Goal: Transaction & Acquisition: Purchase product/service

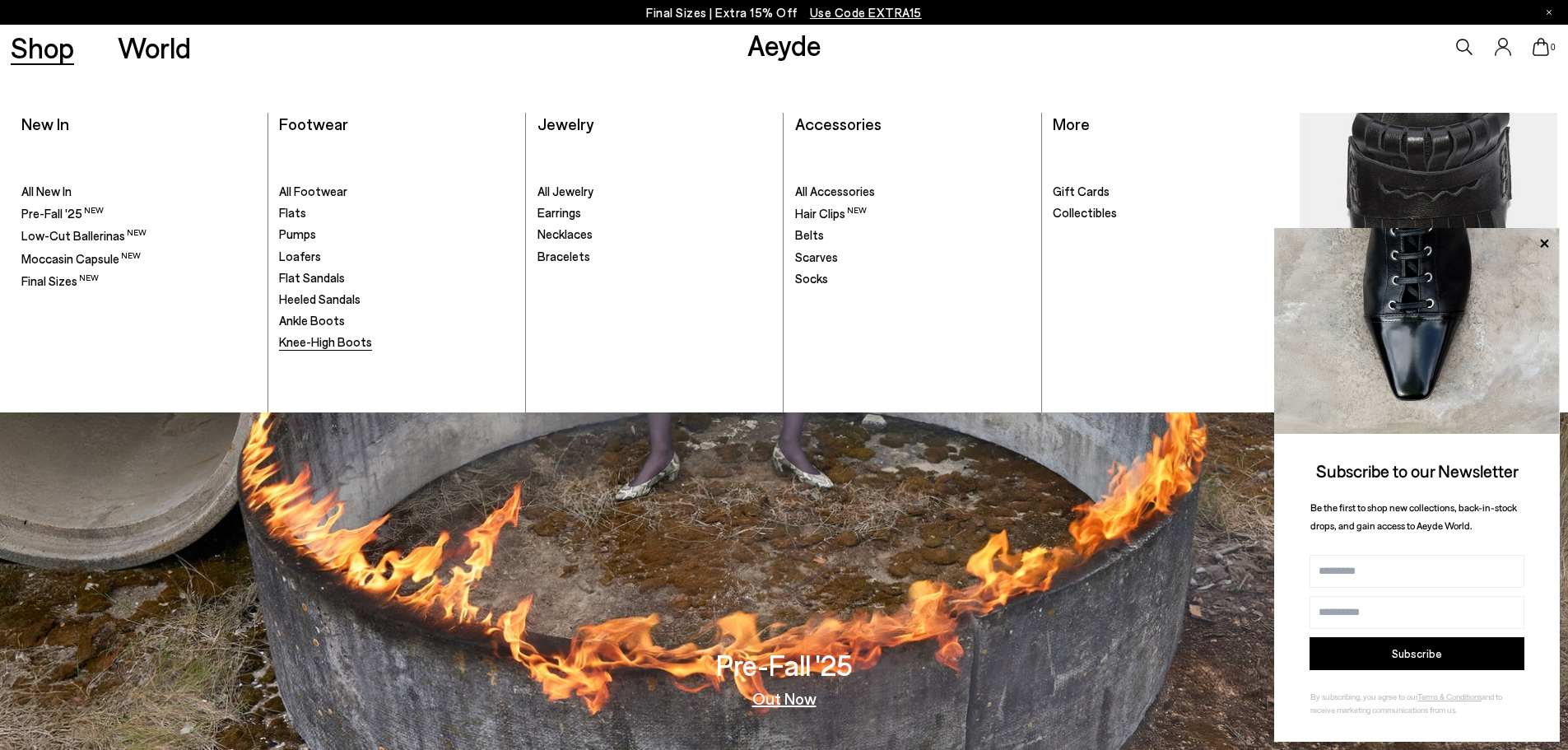
click at [330, 335] on span "Knee-High Boots" at bounding box center [326, 342] width 93 height 15
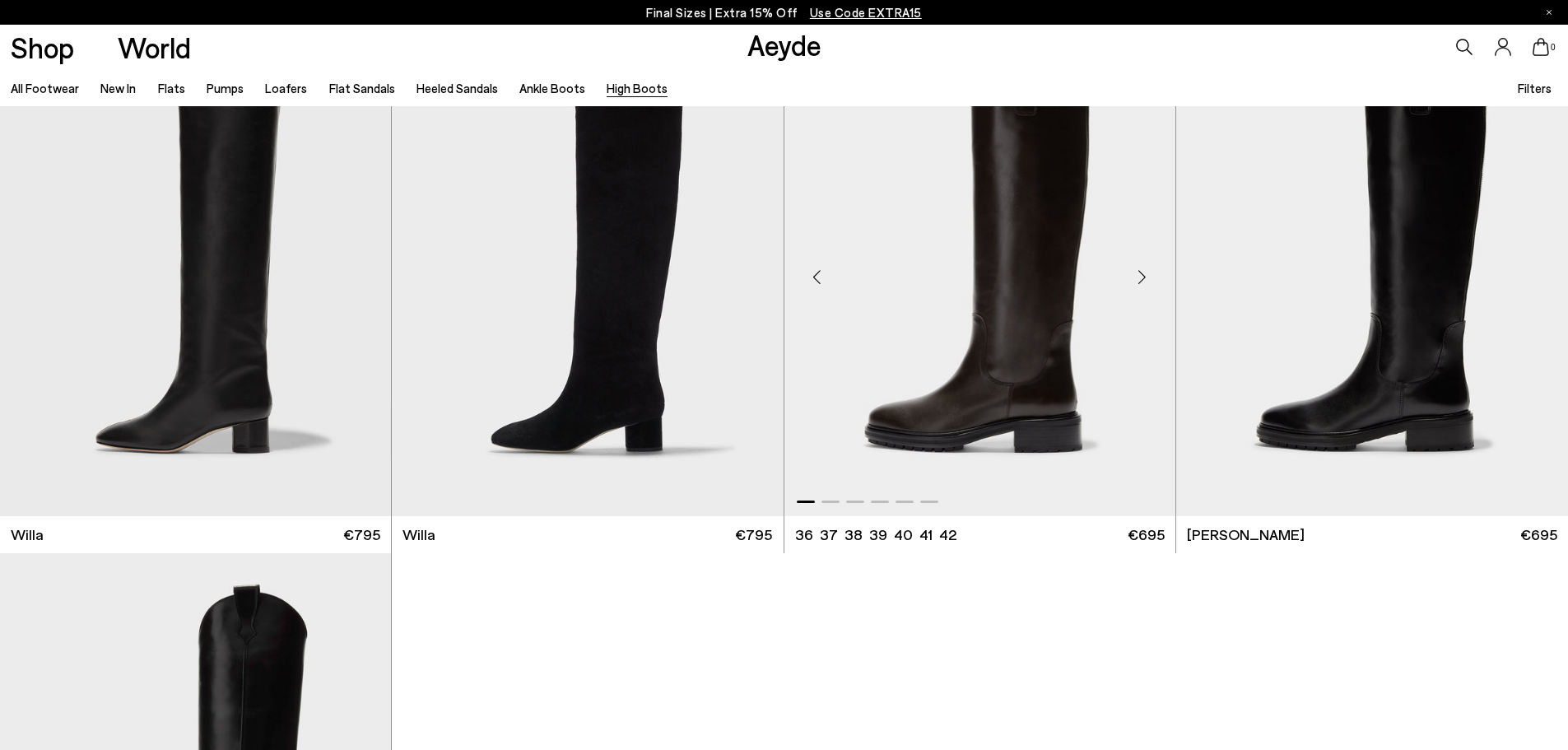
scroll to position [658, 0]
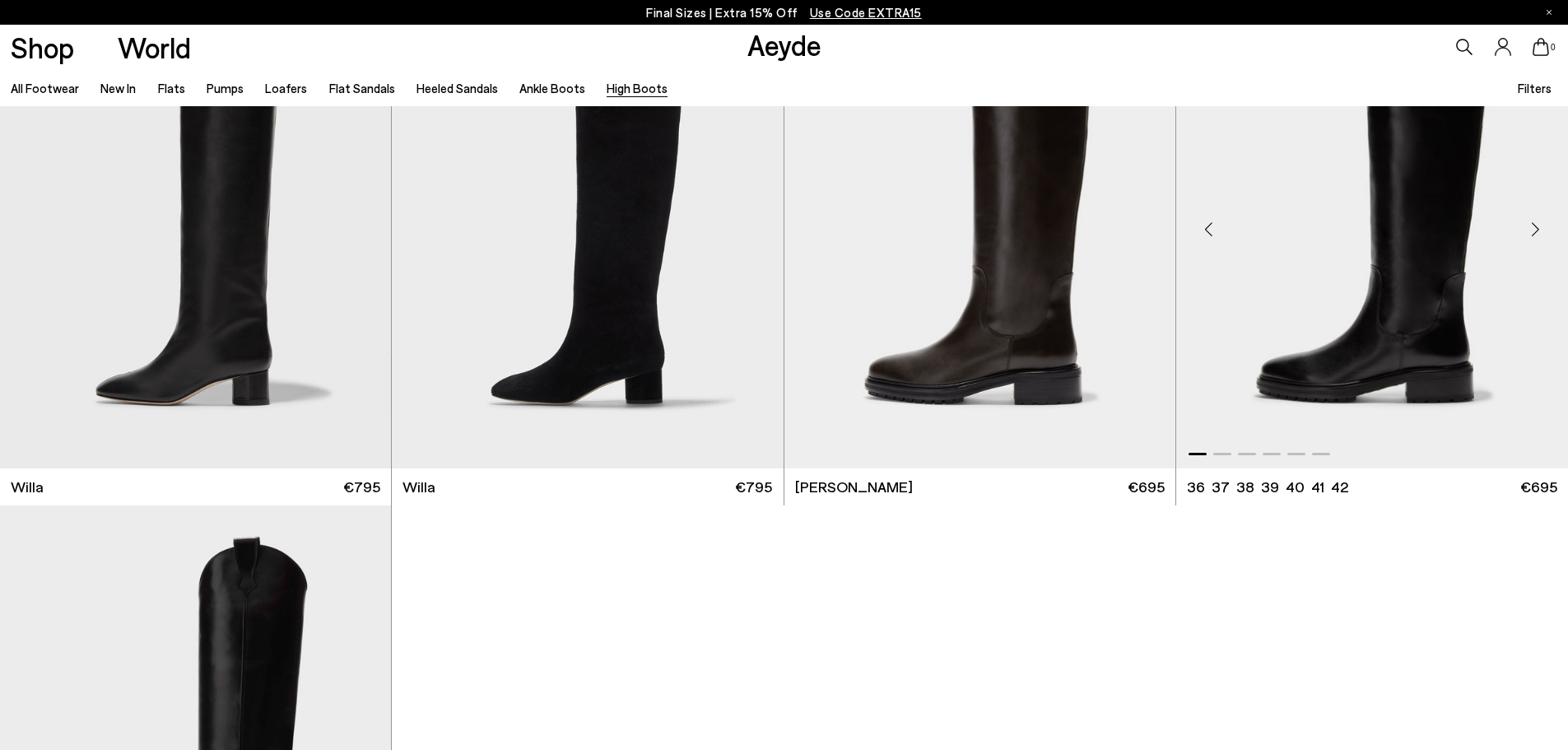
click at [1541, 227] on div "Next slide" at bounding box center [1534, 228] width 49 height 49
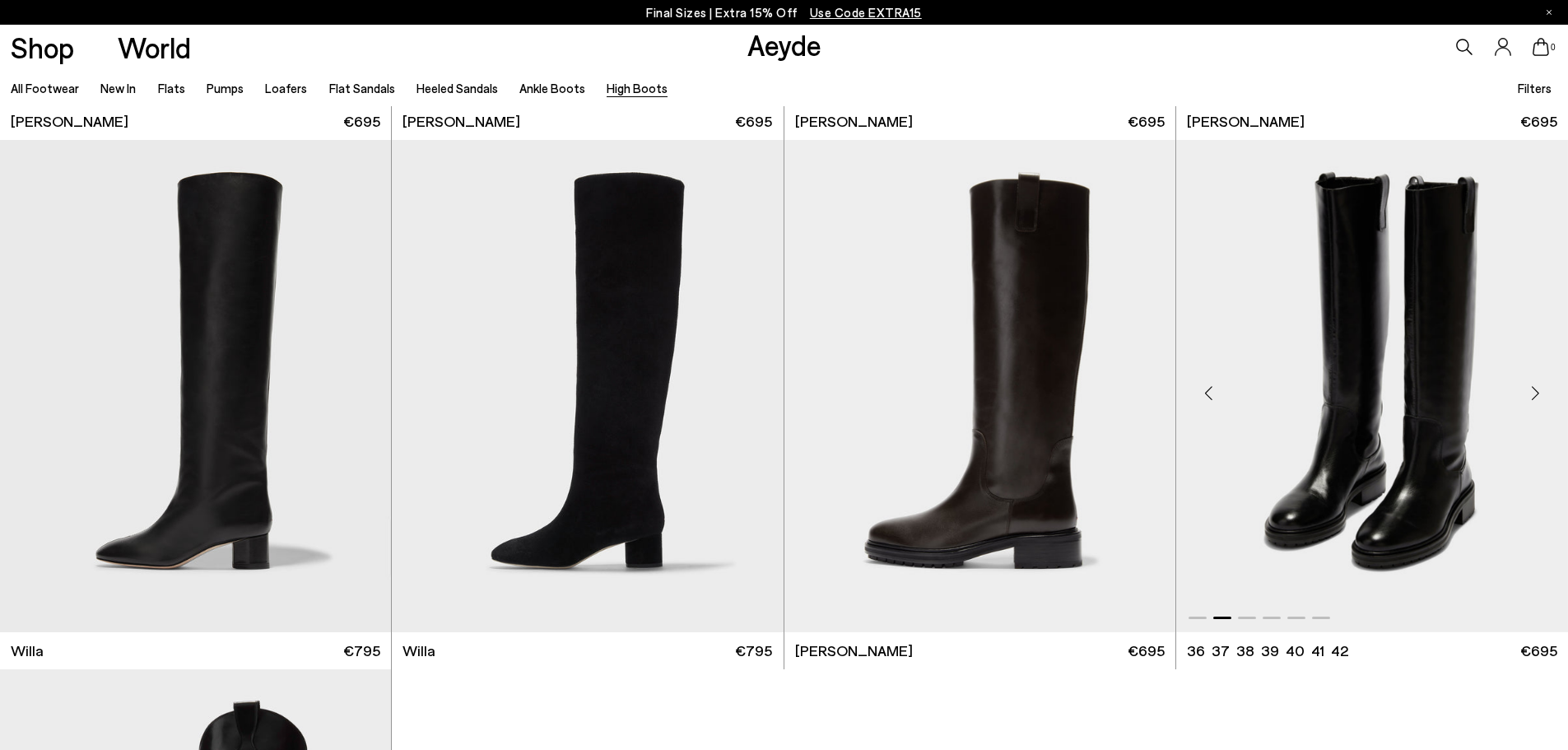
scroll to position [494, 0]
click at [1534, 392] on div "Next slide" at bounding box center [1534, 392] width 49 height 49
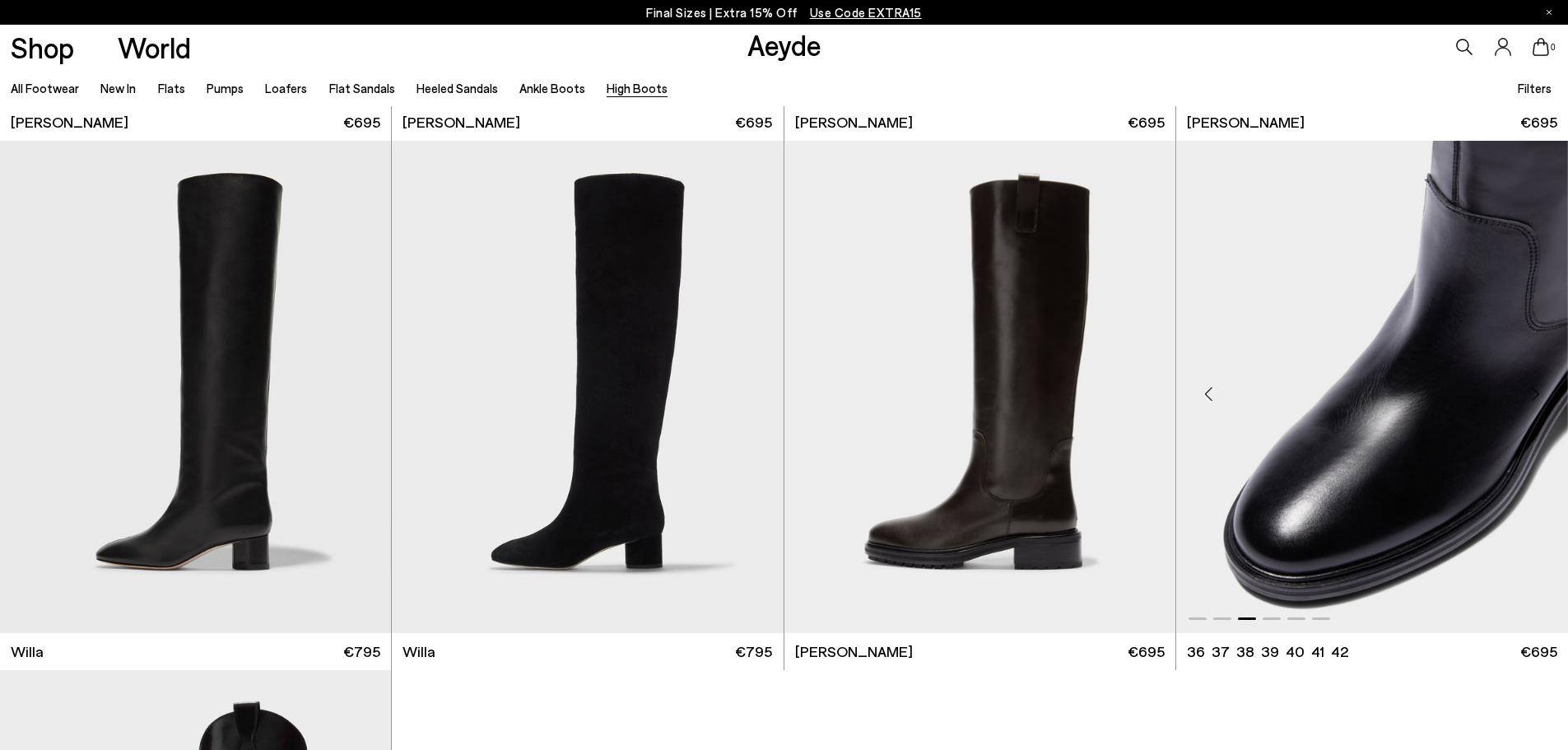
click at [1534, 392] on div "Next slide" at bounding box center [1534, 392] width 49 height 49
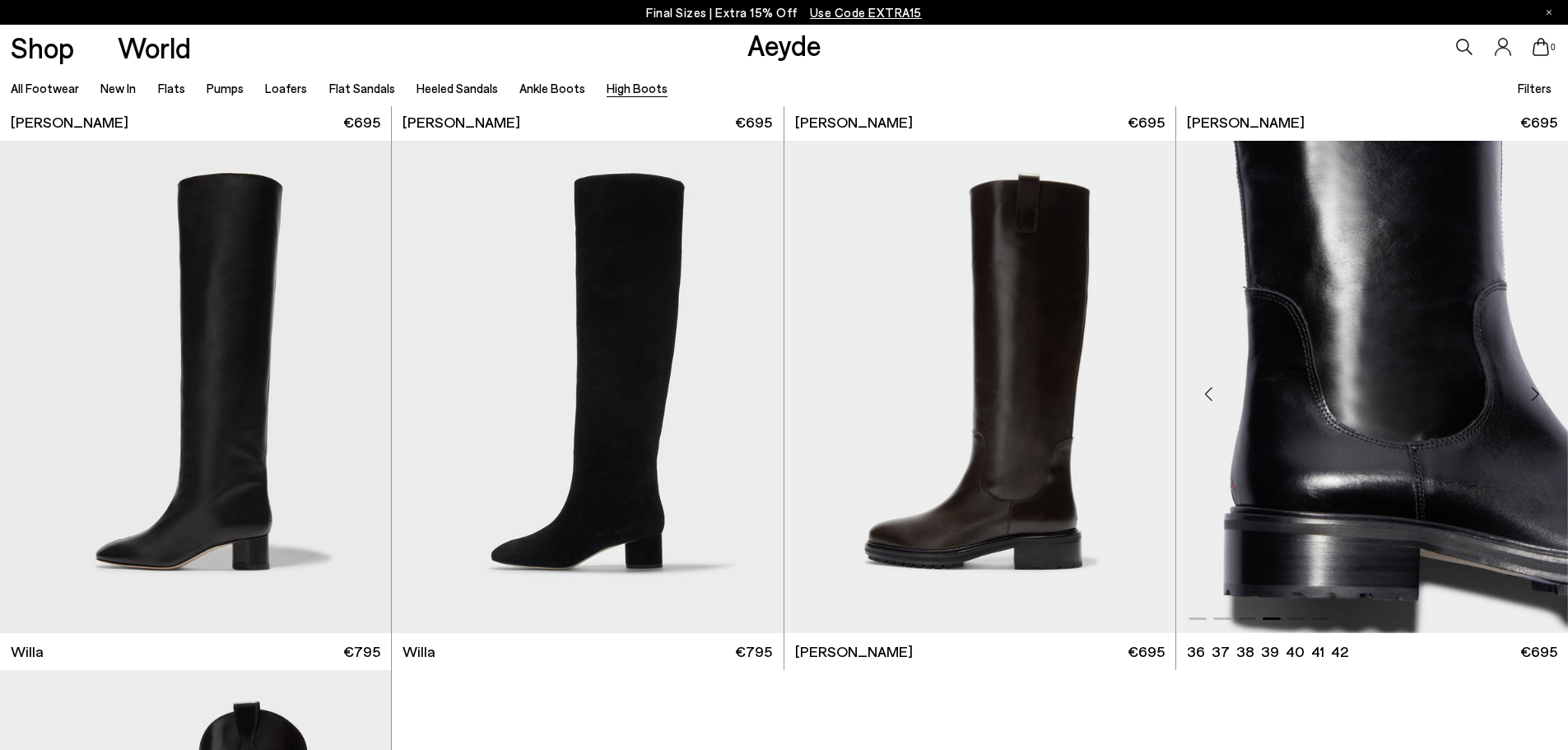
click at [1534, 392] on div "Next slide" at bounding box center [1534, 392] width 49 height 49
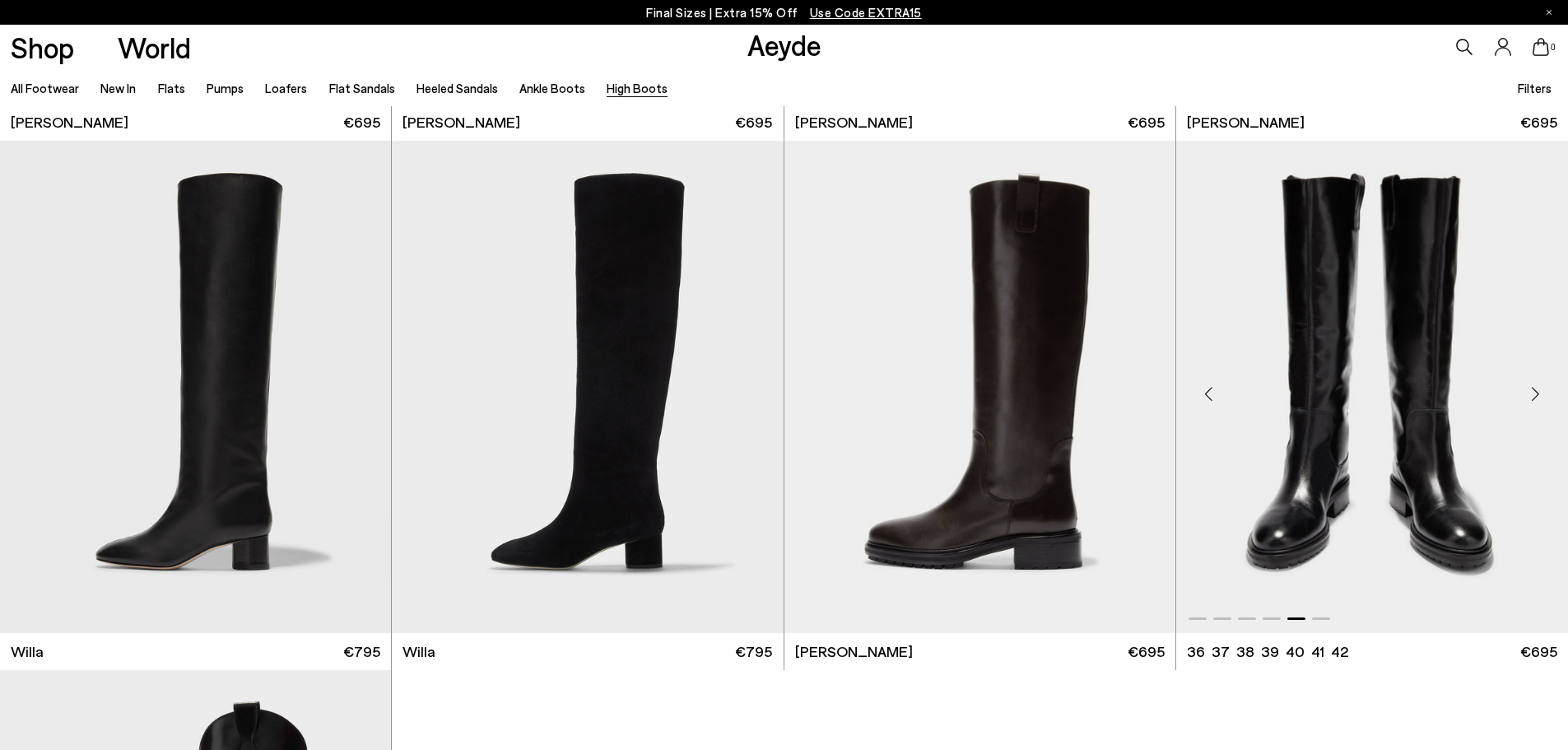
scroll to position [988, 0]
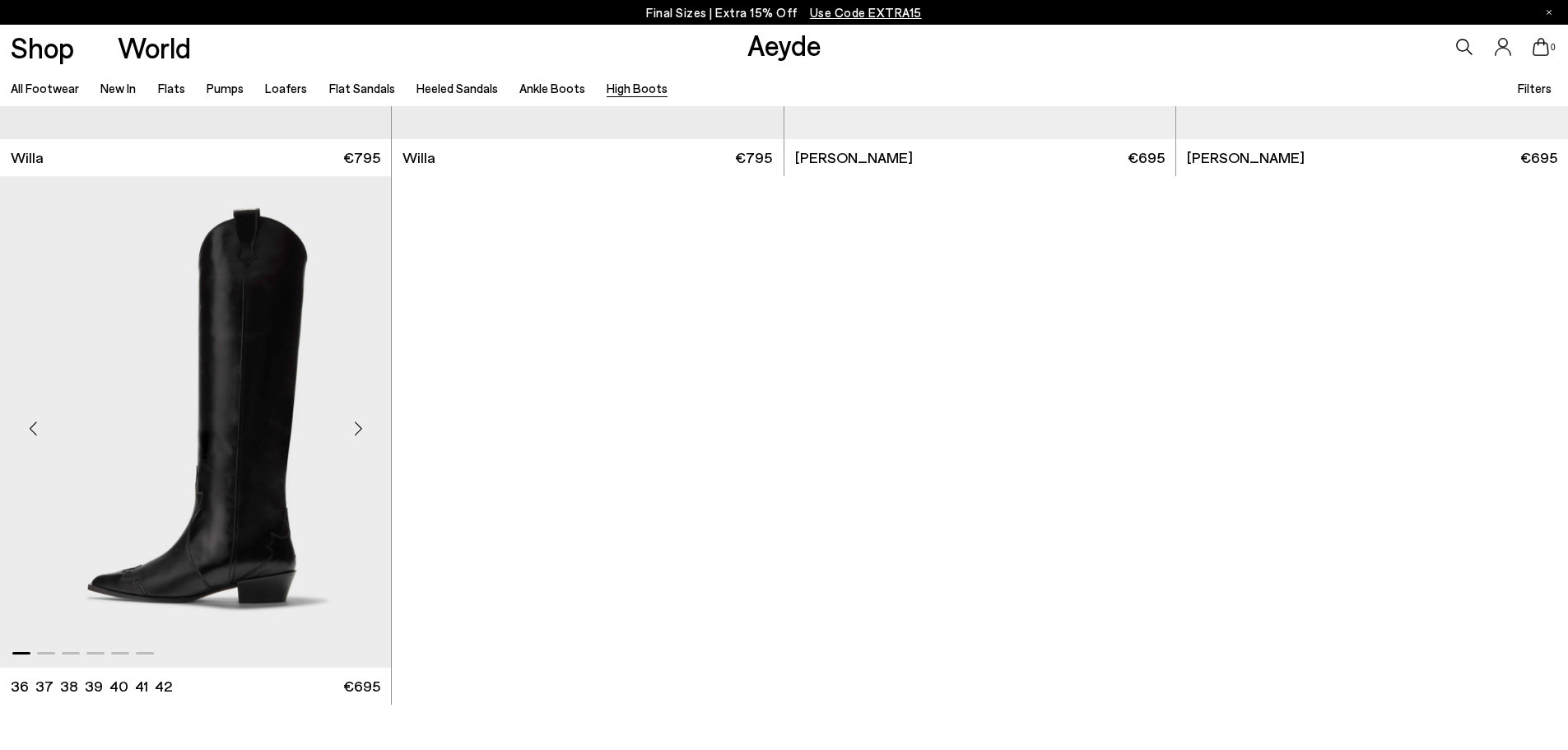
click at [353, 422] on div "Next slide" at bounding box center [358, 427] width 49 height 49
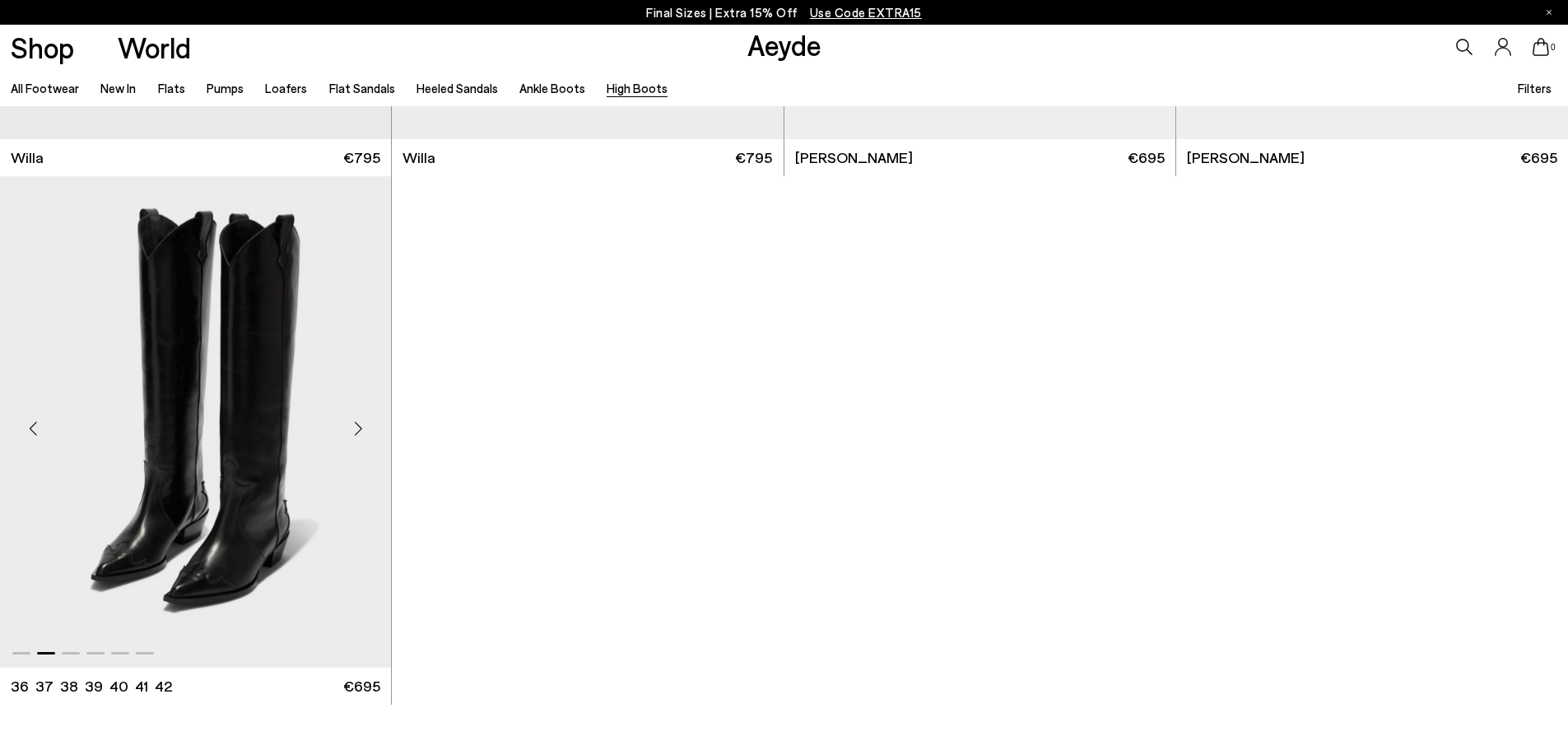
click at [353, 422] on div "Next slide" at bounding box center [358, 427] width 49 height 49
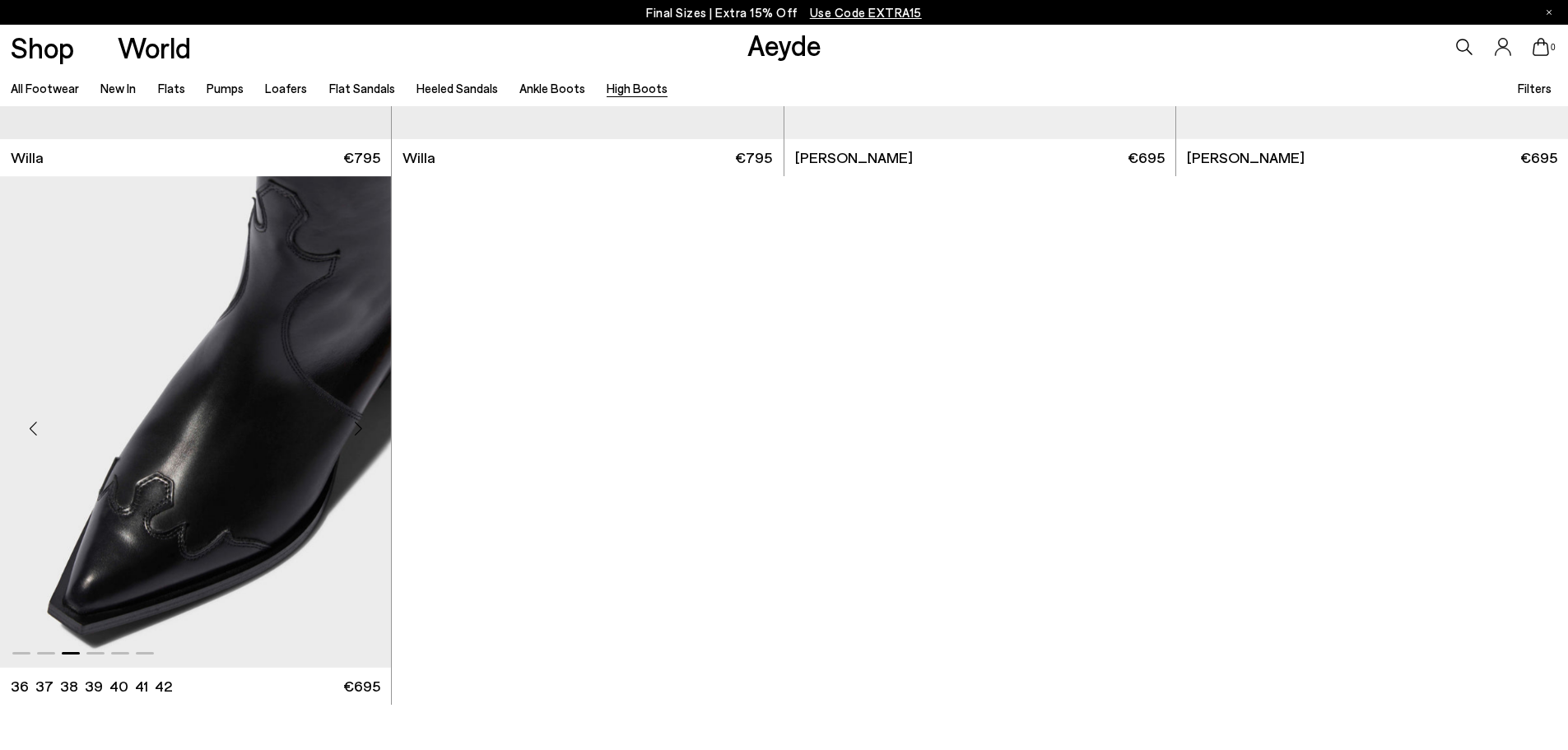
click at [353, 422] on div "Next slide" at bounding box center [358, 427] width 49 height 49
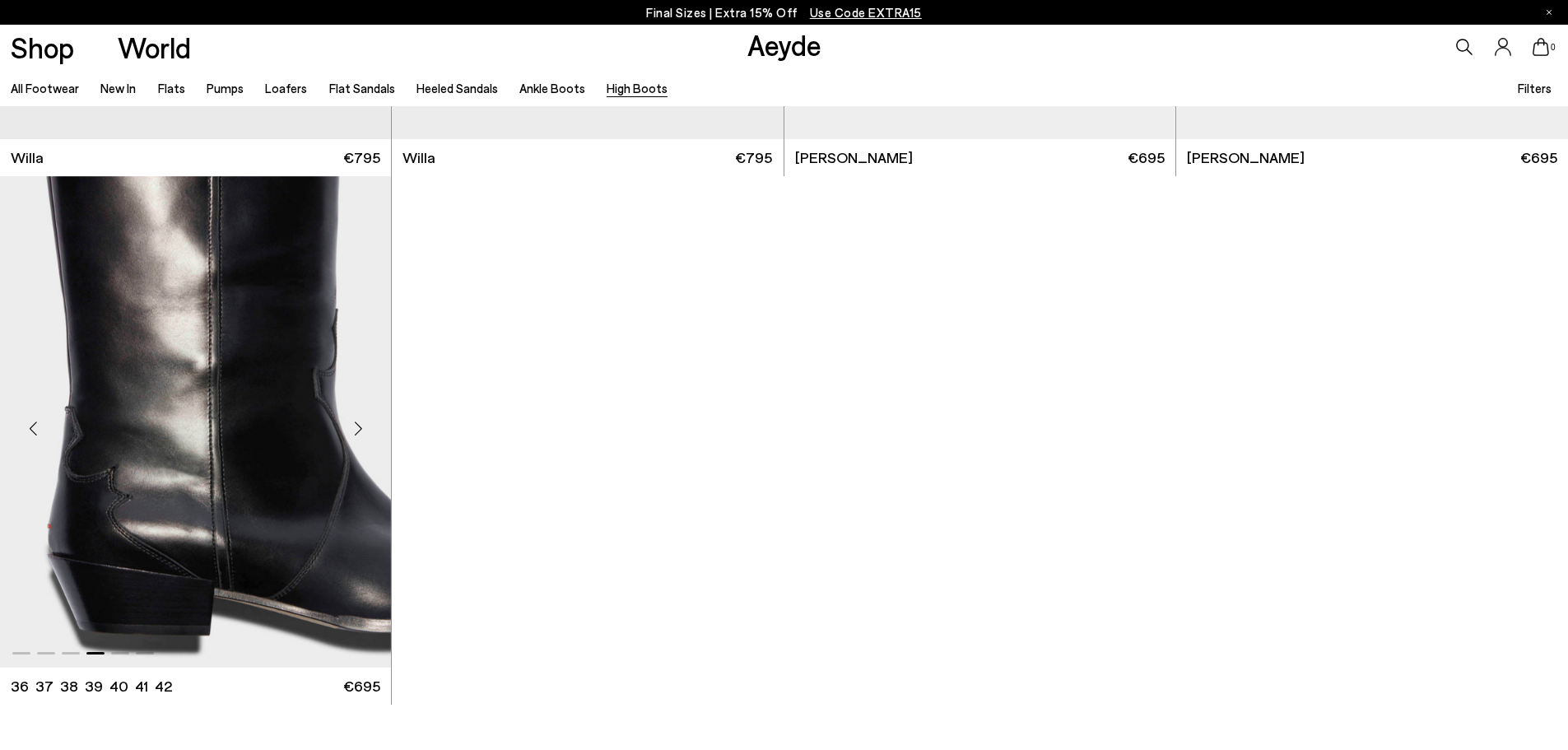
click at [353, 422] on div "Next slide" at bounding box center [358, 427] width 49 height 49
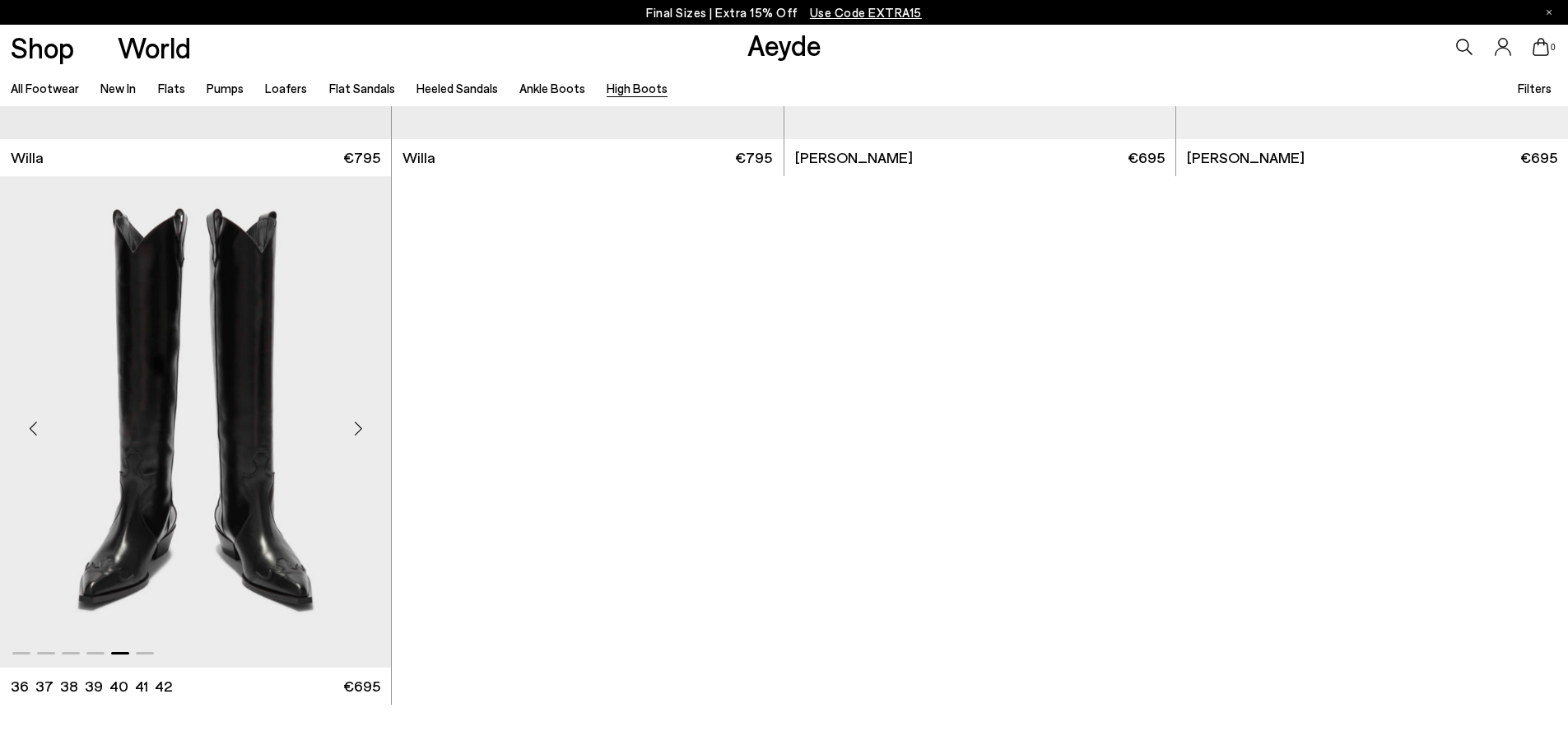
click at [353, 422] on div "Next slide" at bounding box center [358, 427] width 49 height 49
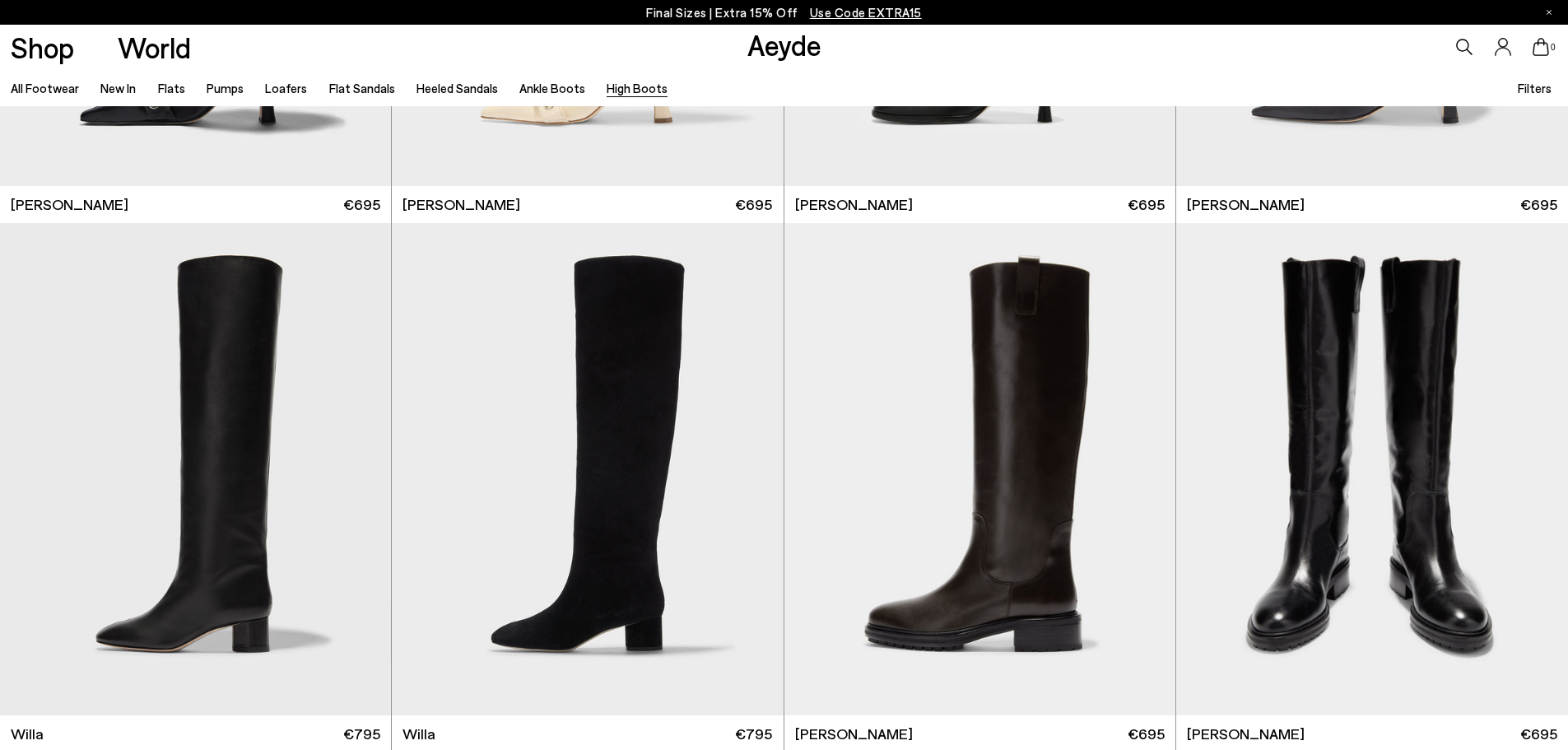
scroll to position [0, 0]
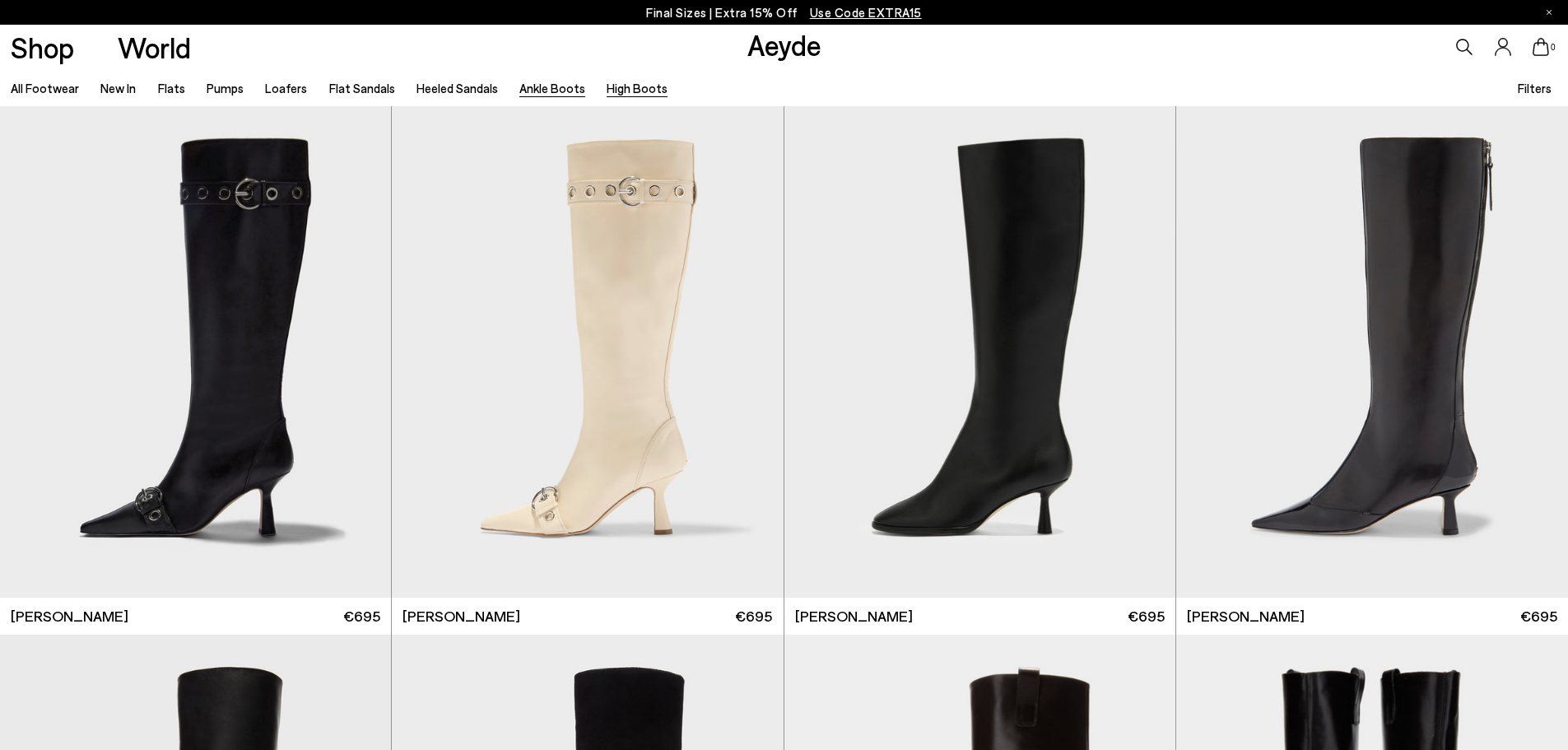
click at [528, 93] on link "Ankle Boots" at bounding box center [553, 88] width 66 height 15
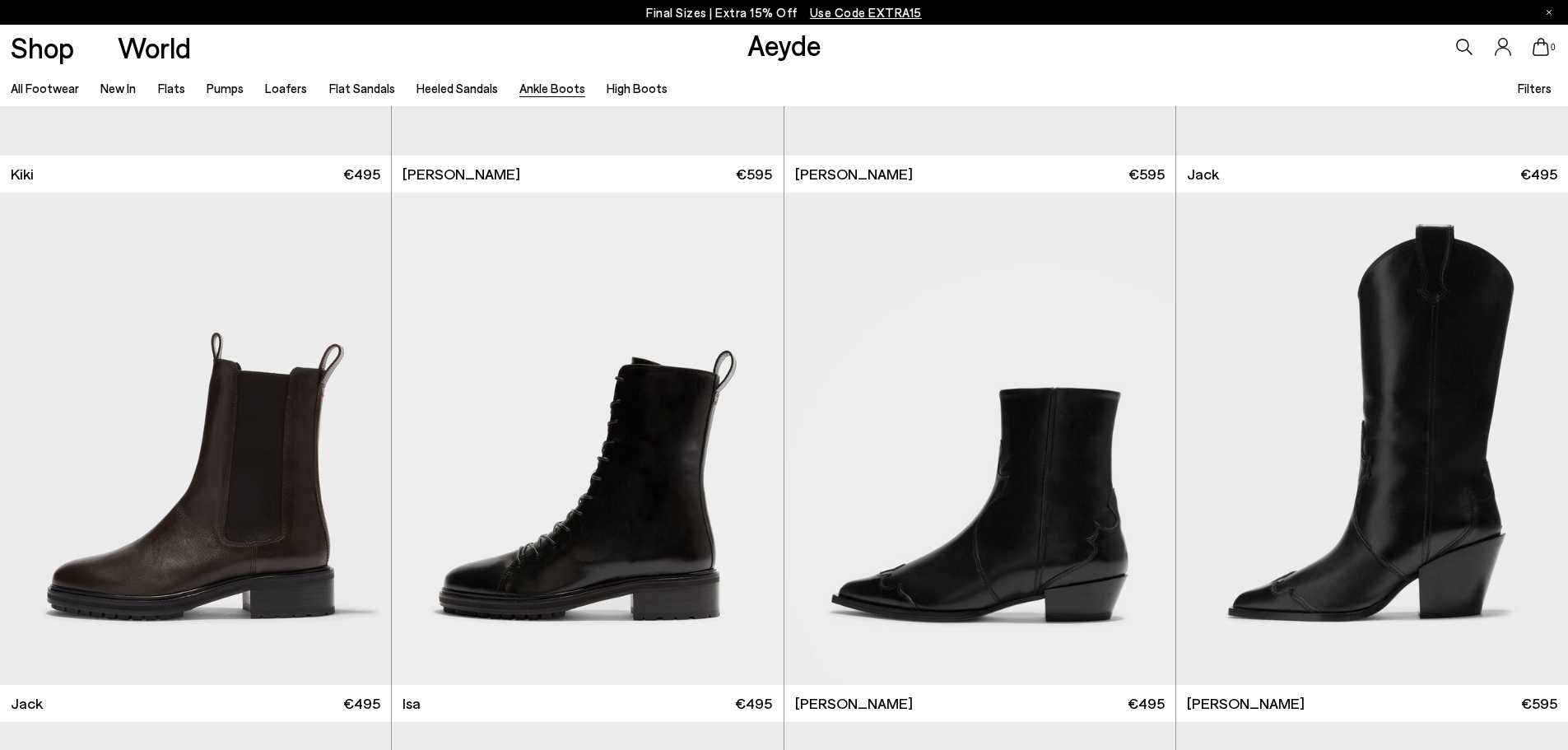
scroll to position [3538, 0]
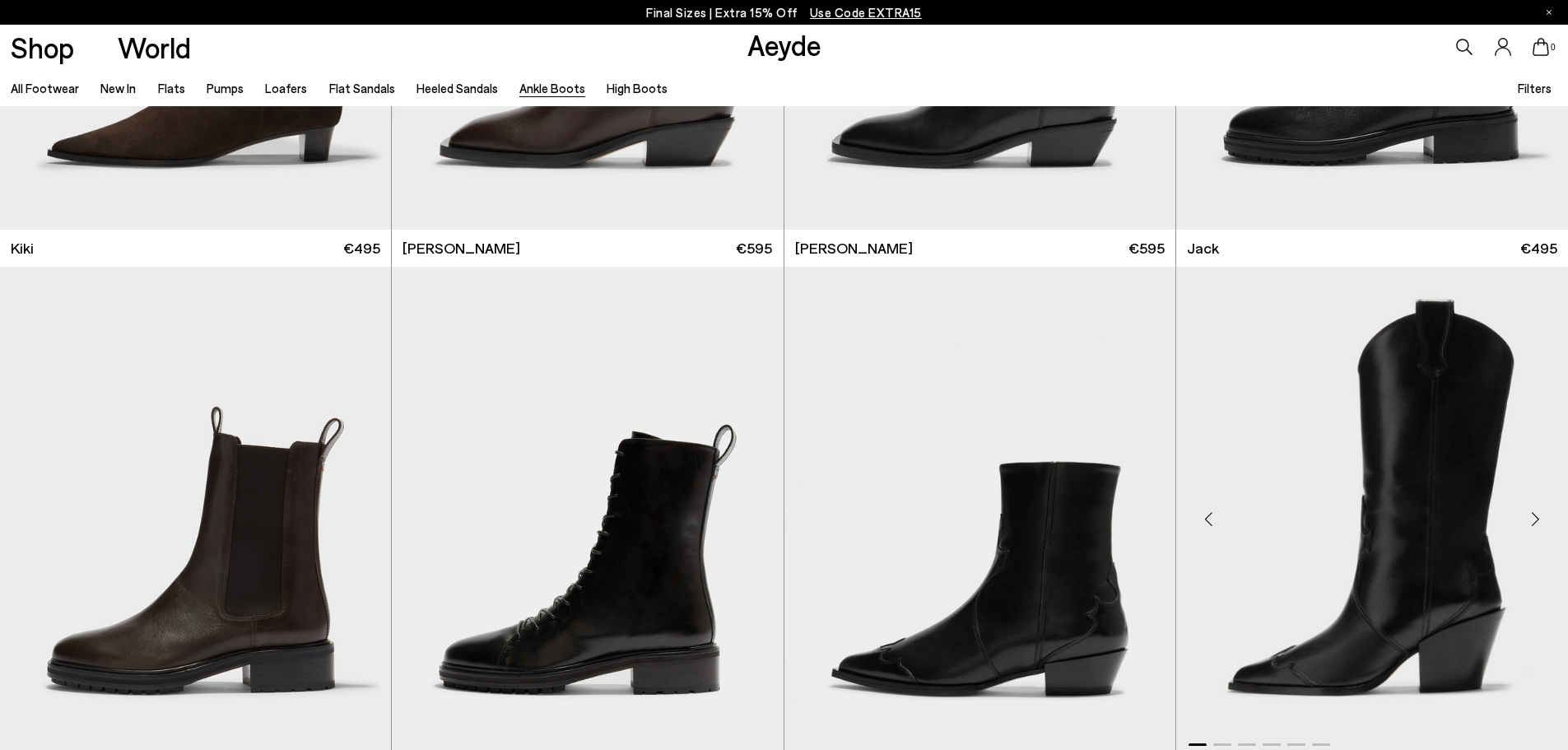
click at [1538, 512] on div "Next slide" at bounding box center [1534, 519] width 49 height 49
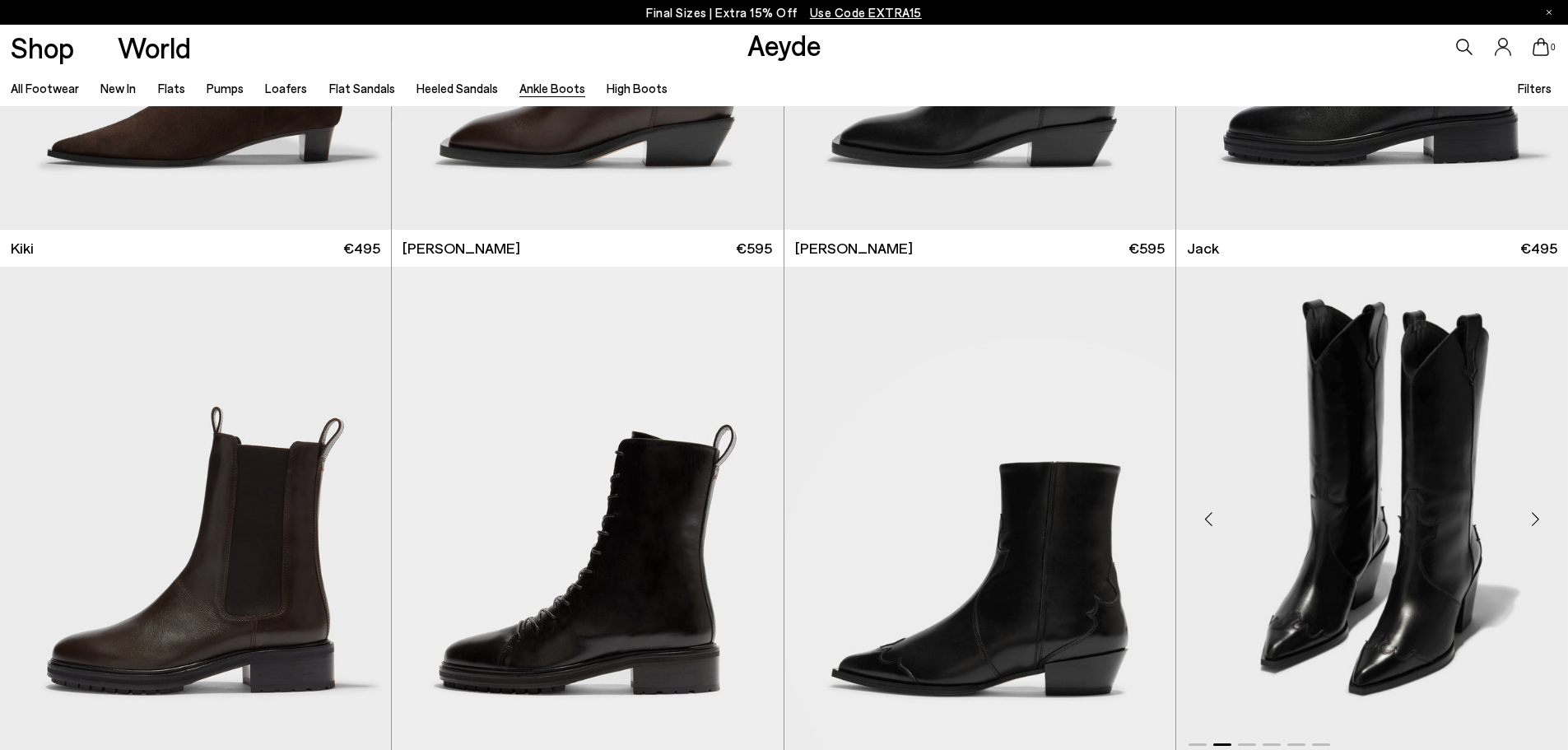
click at [1538, 512] on div "Next slide" at bounding box center [1534, 519] width 49 height 49
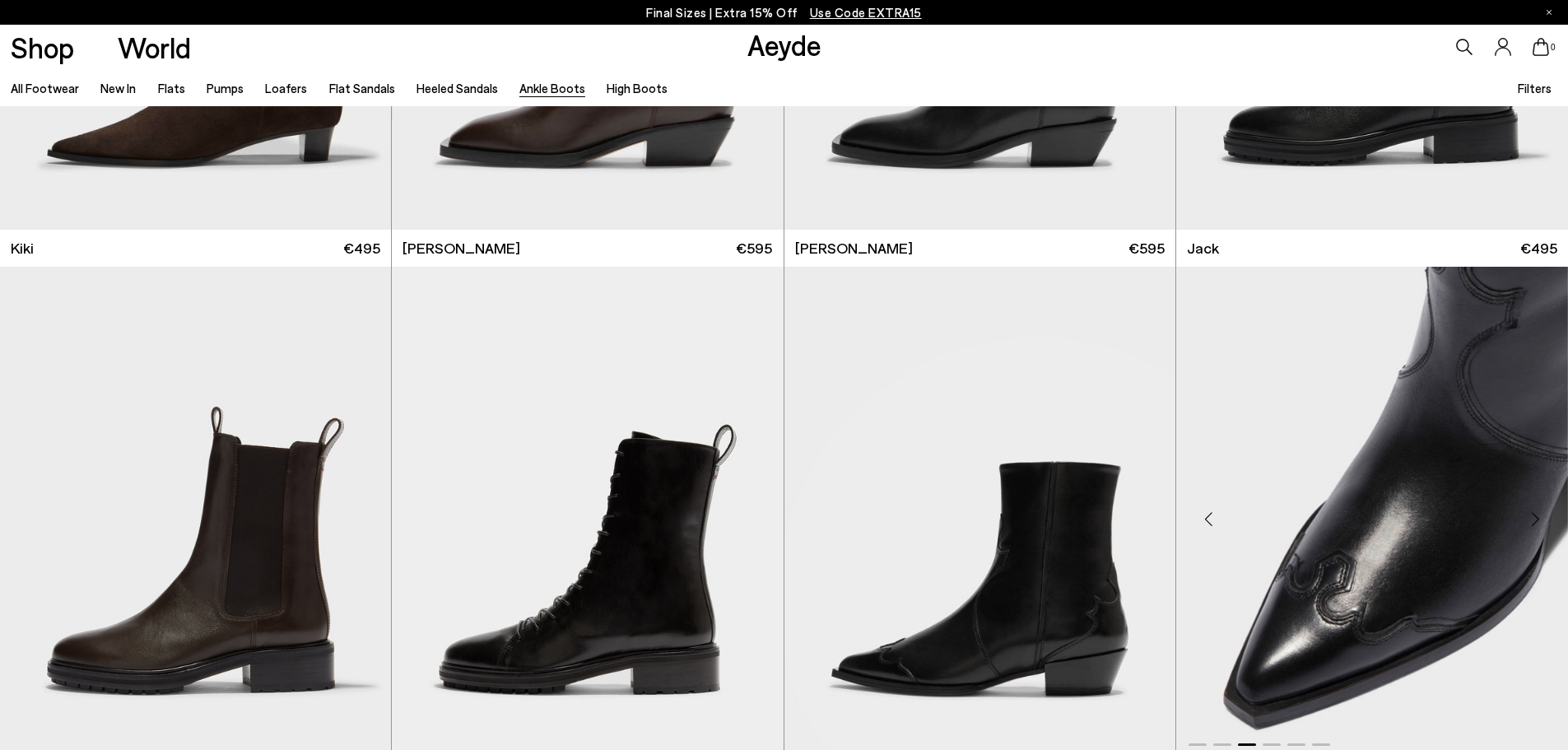
click at [1538, 512] on div "Next slide" at bounding box center [1534, 519] width 49 height 49
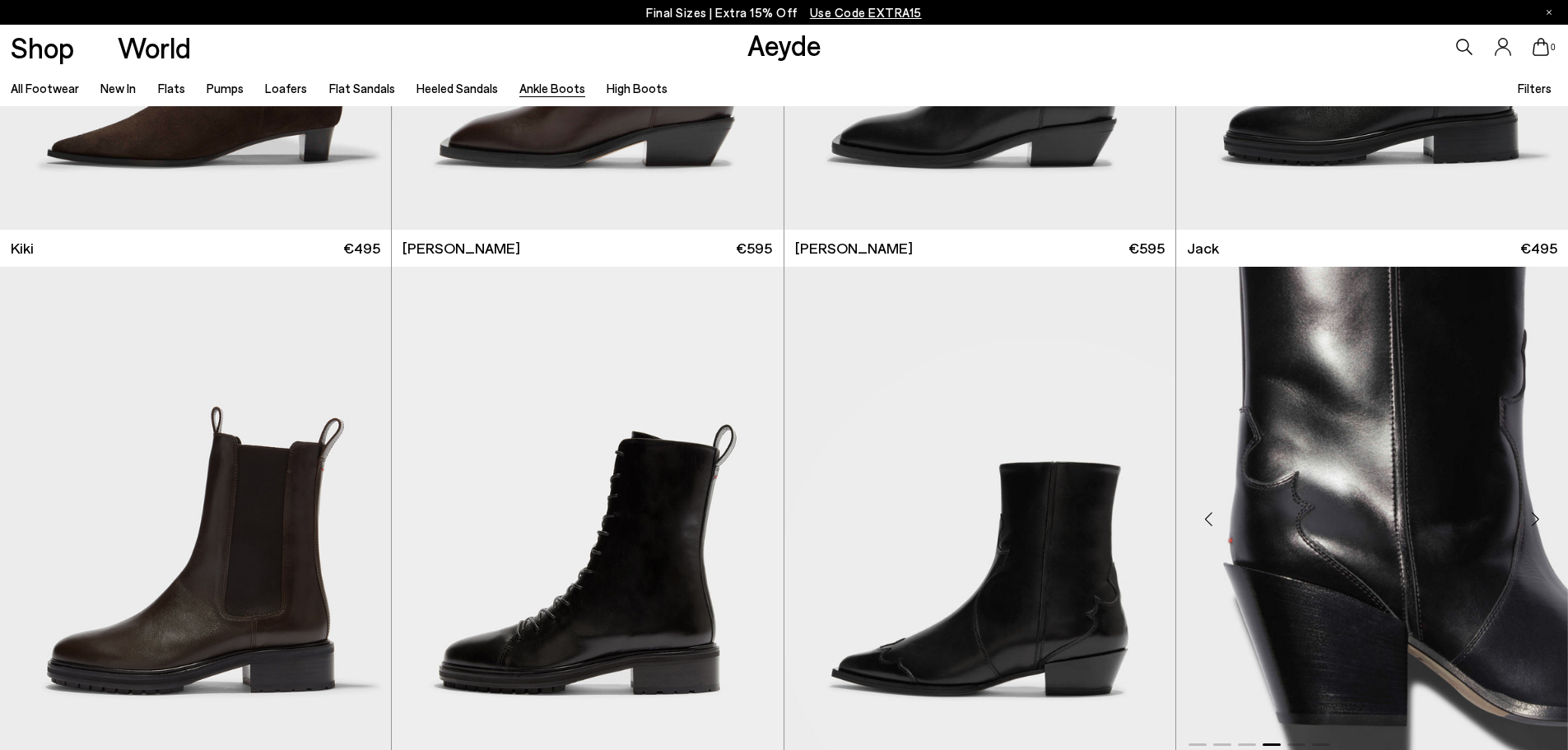
click at [1538, 512] on div "Next slide" at bounding box center [1534, 519] width 49 height 49
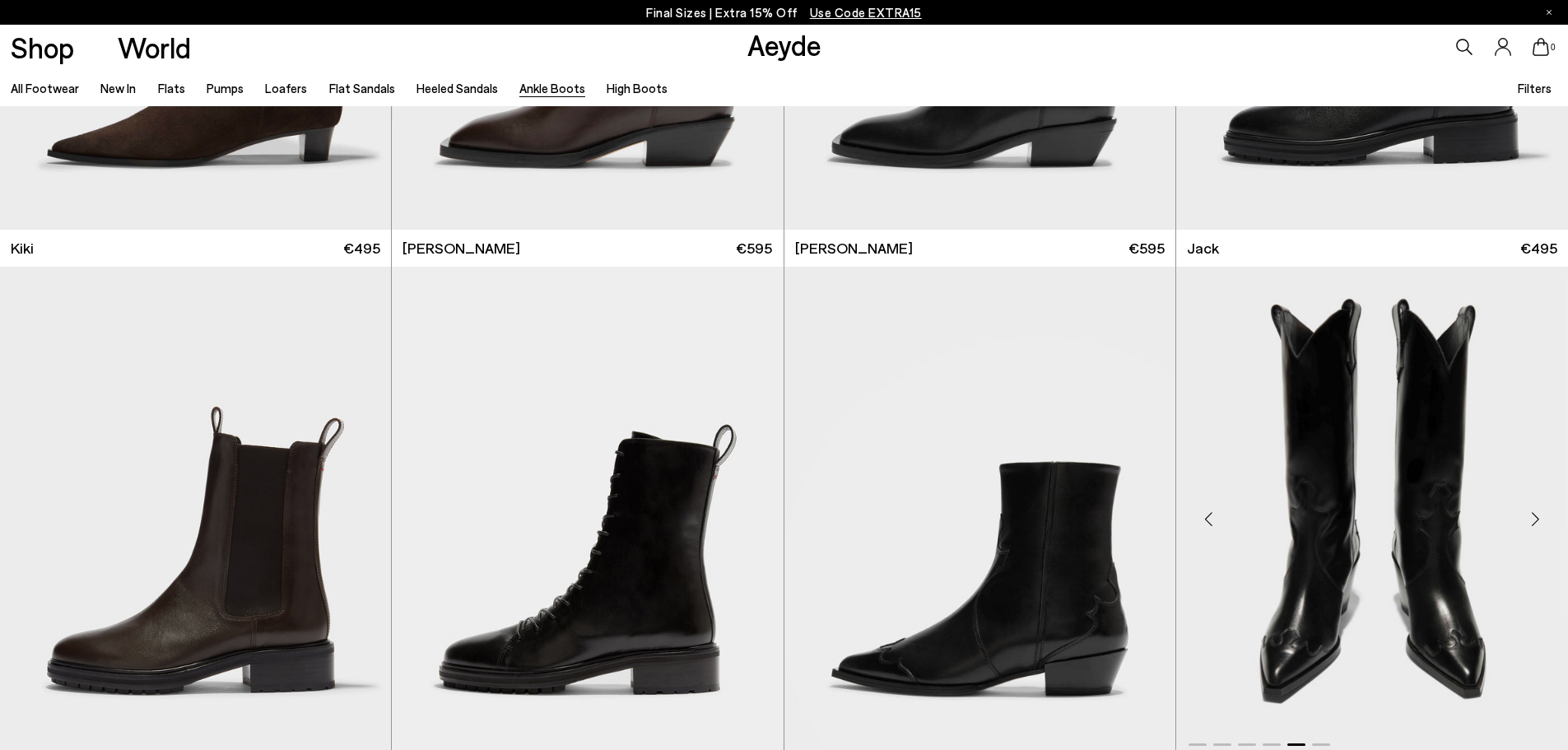
click at [1538, 512] on div "Next slide" at bounding box center [1534, 519] width 49 height 49
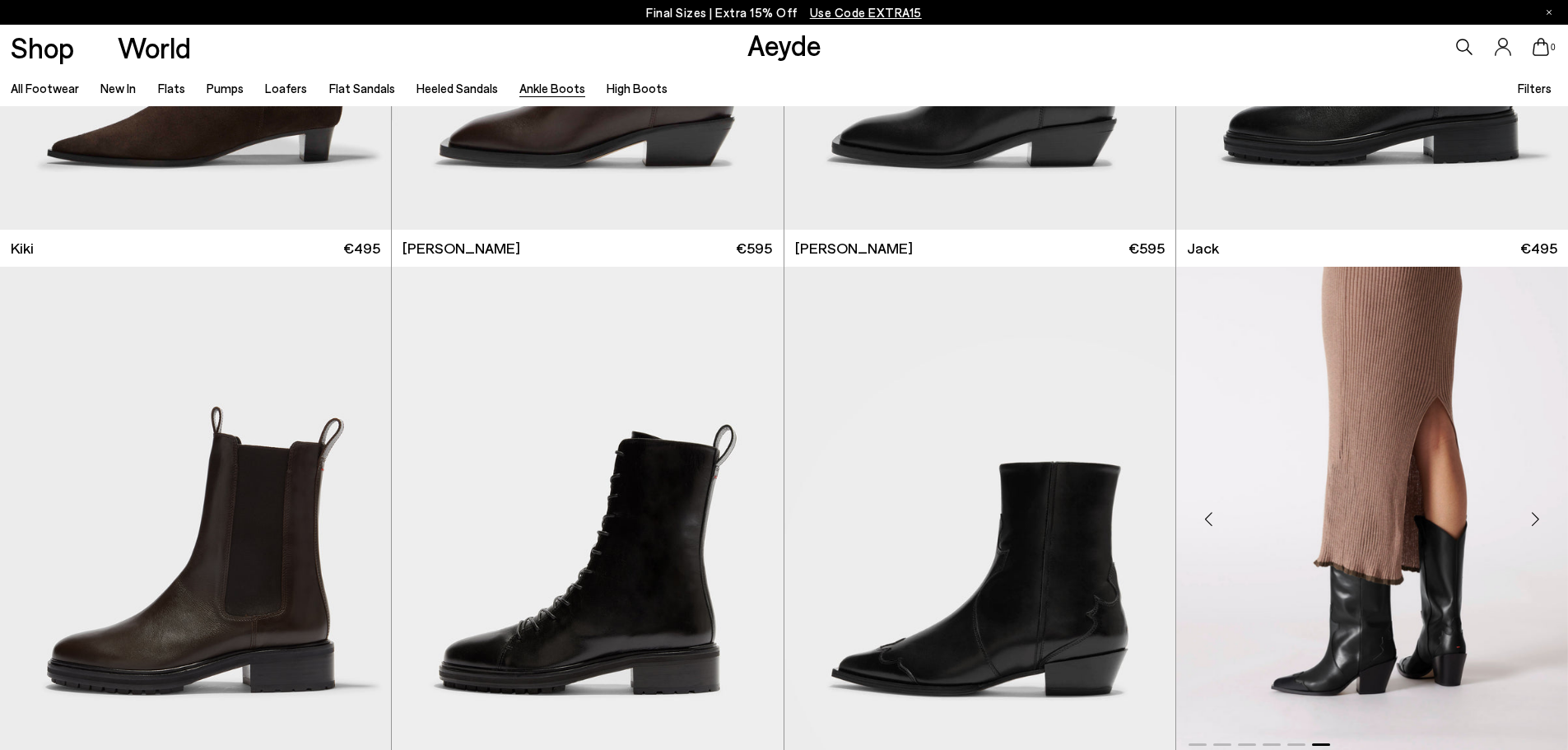
click at [1538, 512] on div "Next slide" at bounding box center [1534, 519] width 49 height 49
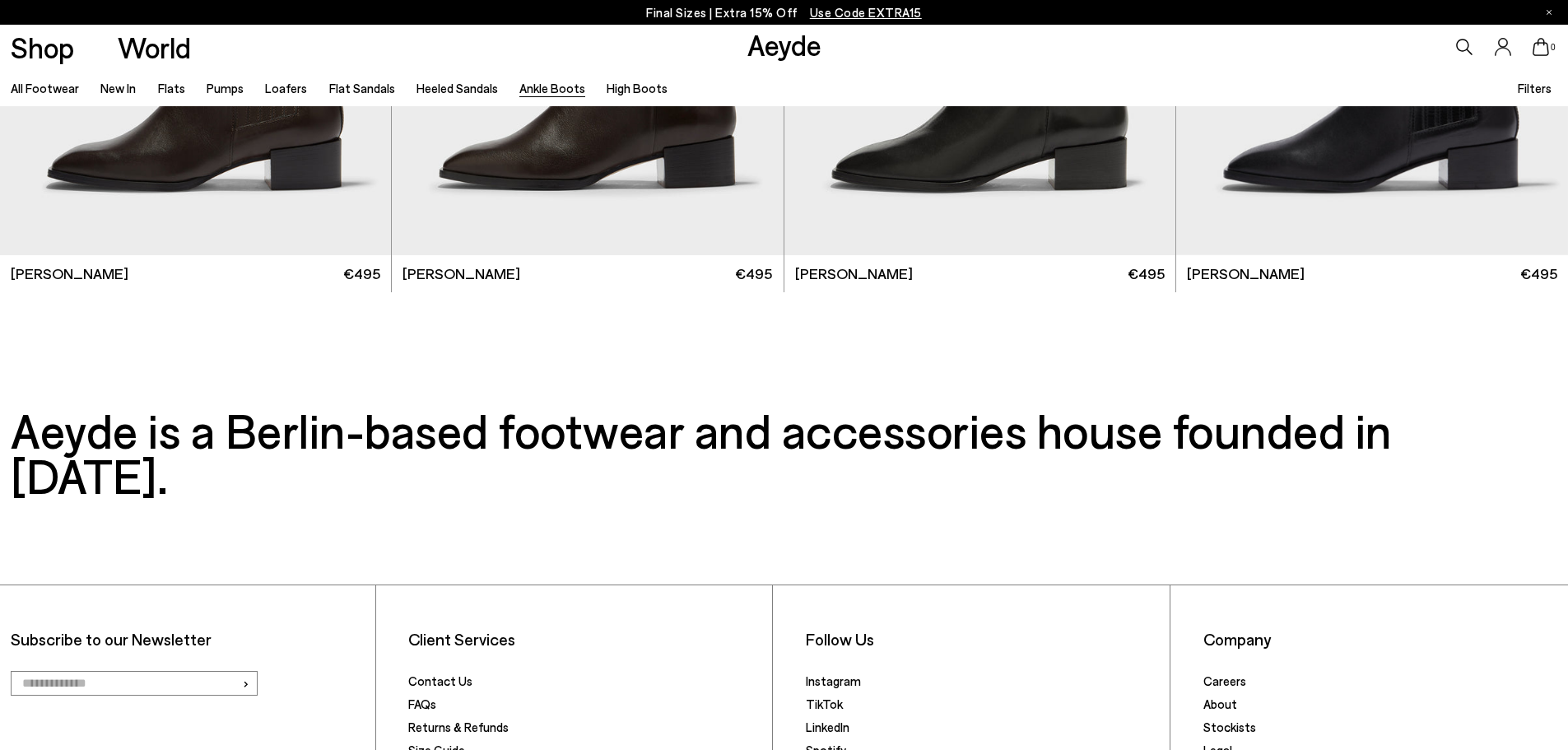
scroll to position [4569, 0]
